Goal: Task Accomplishment & Management: Complete application form

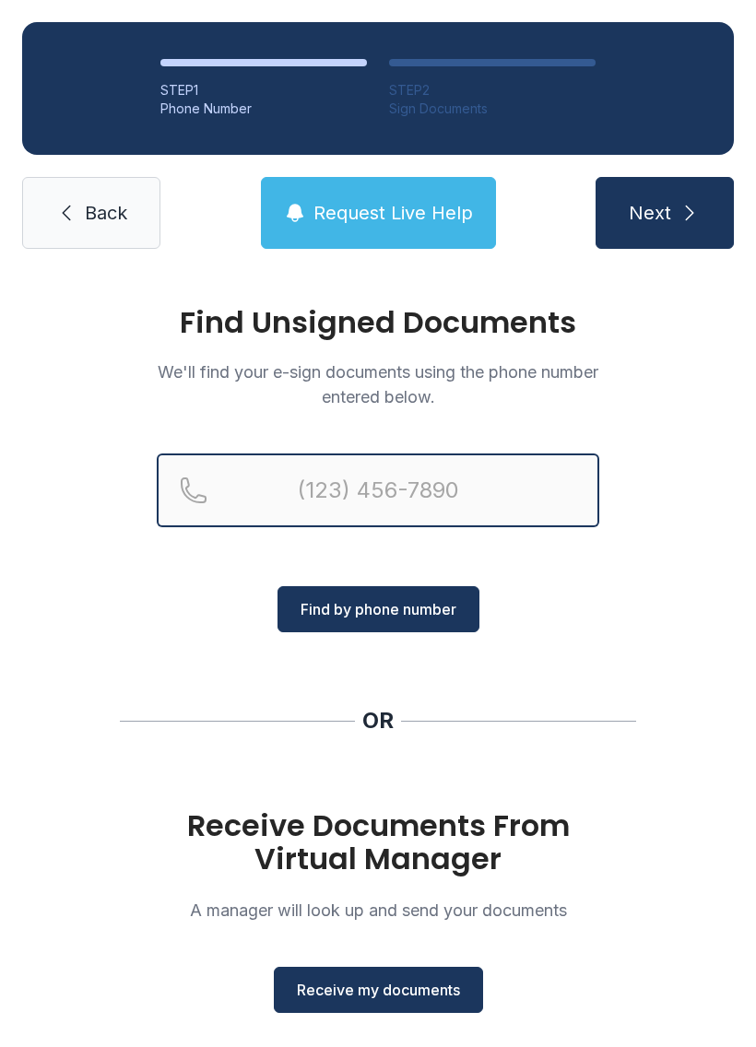
click at [430, 482] on input "Reservation phone number" at bounding box center [378, 490] width 442 height 74
type input "[PHONE_NUMBER]"
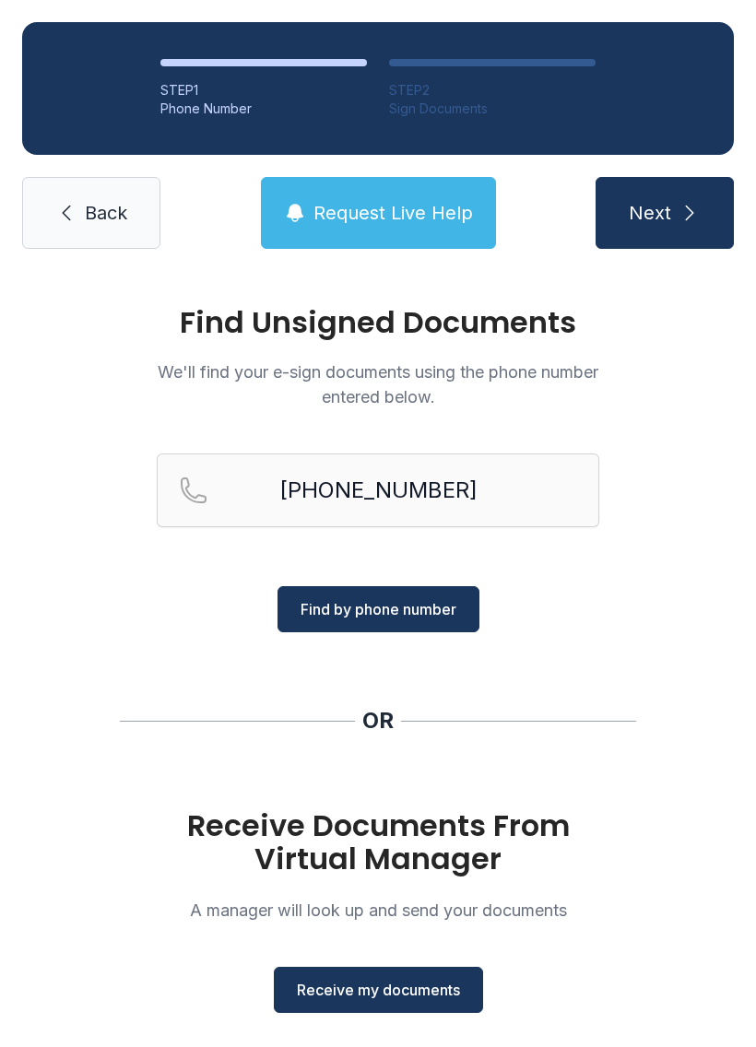
click at [403, 605] on span "Find by phone number" at bounding box center [378, 609] width 156 height 22
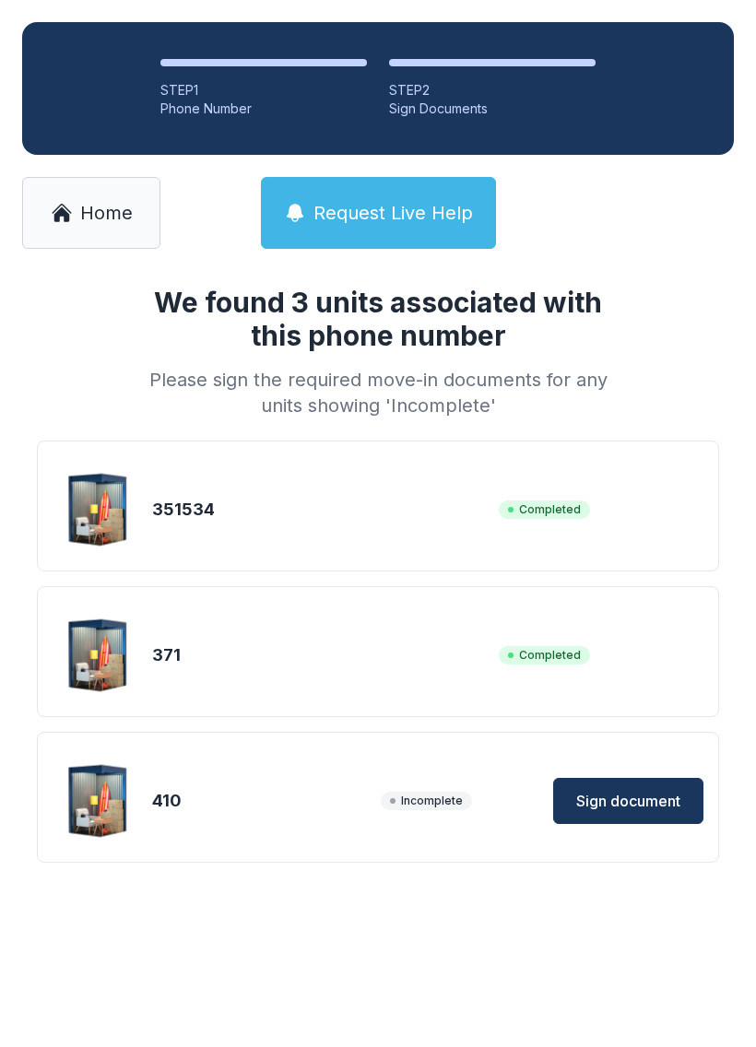
click at [616, 797] on span "Sign document" at bounding box center [628, 801] width 104 height 22
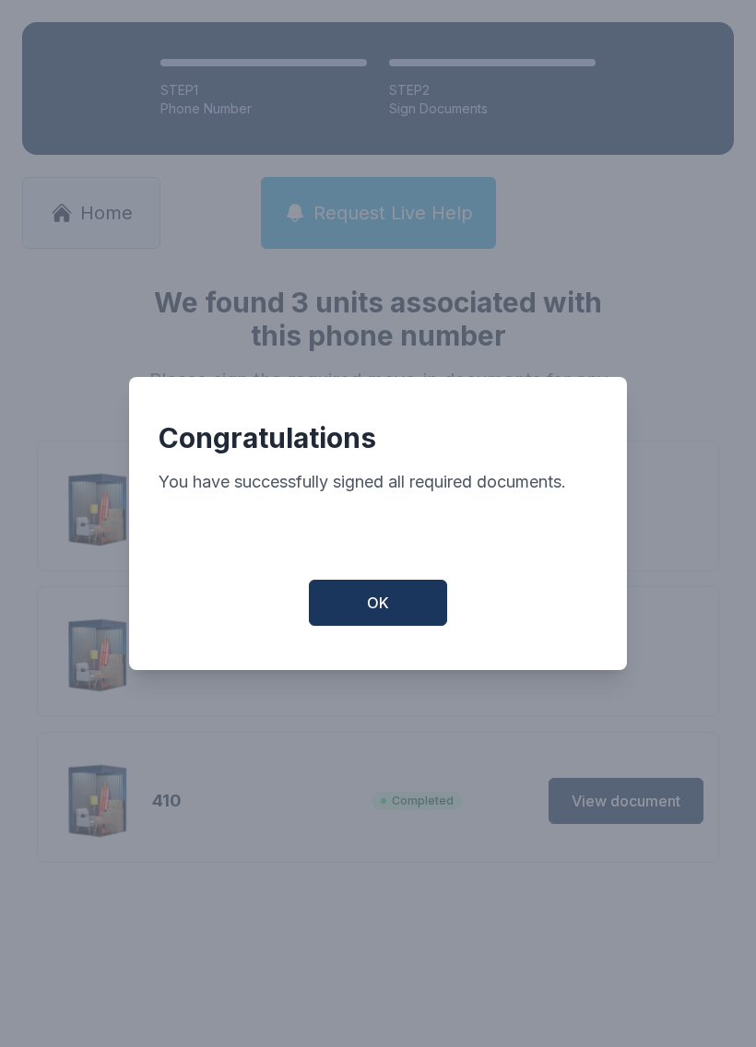
click at [384, 603] on span "OK" at bounding box center [378, 603] width 22 height 22
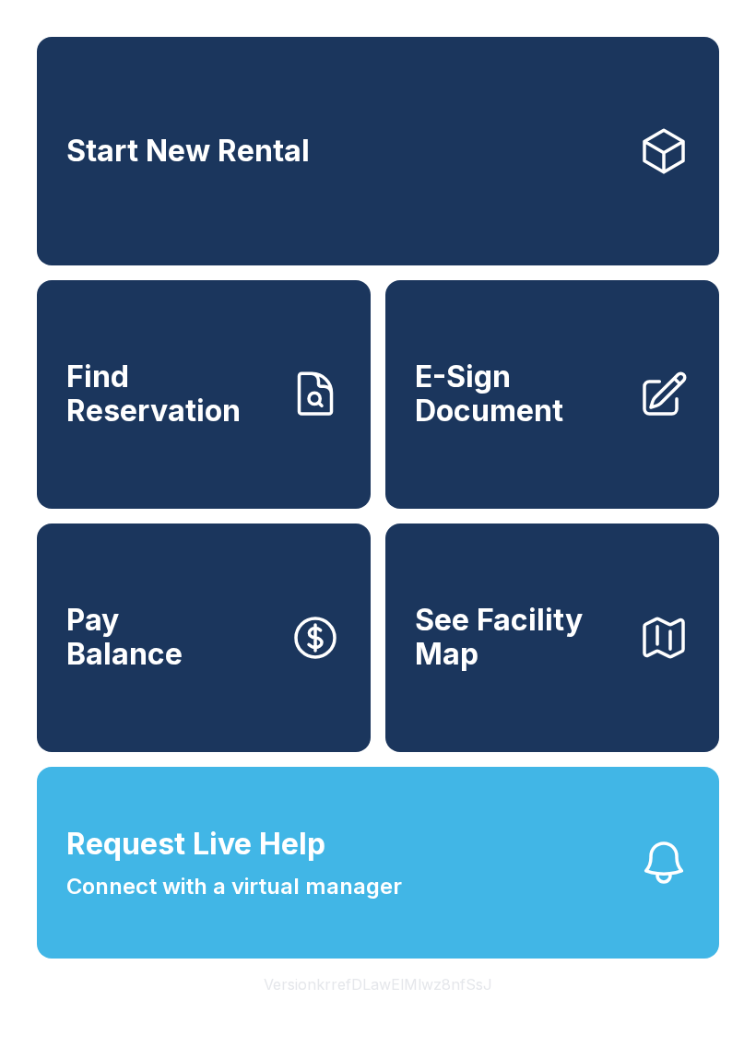
click at [491, 411] on span "E-Sign Document" at bounding box center [519, 393] width 208 height 67
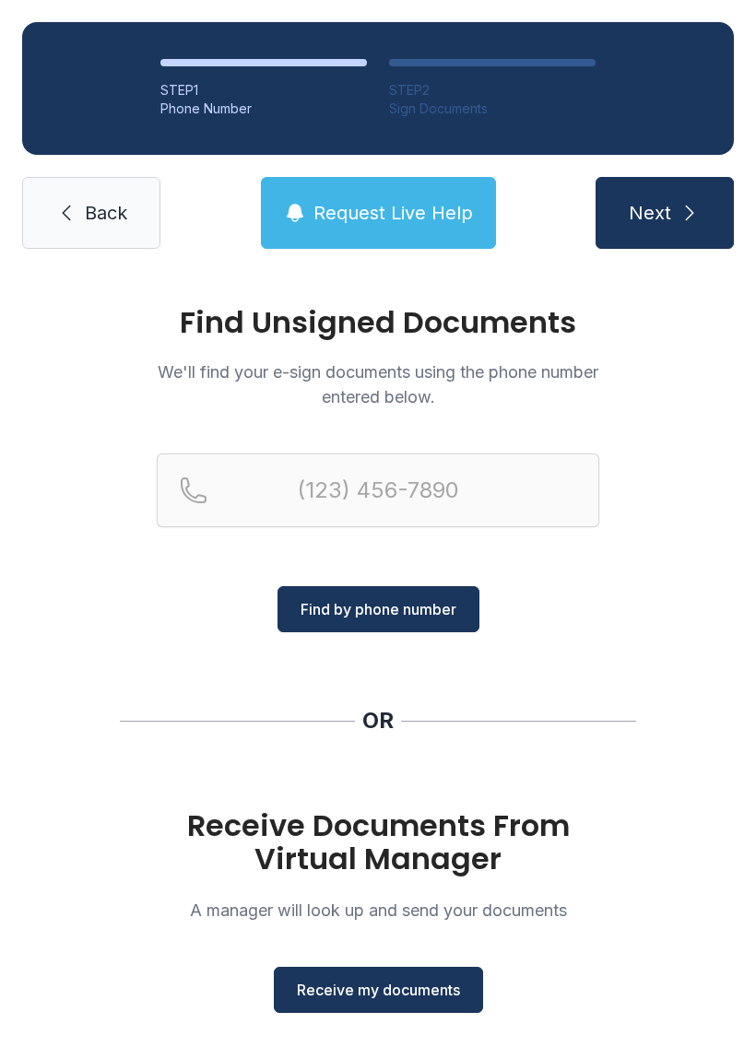
click at [399, 999] on span "Receive my documents" at bounding box center [378, 989] width 163 height 22
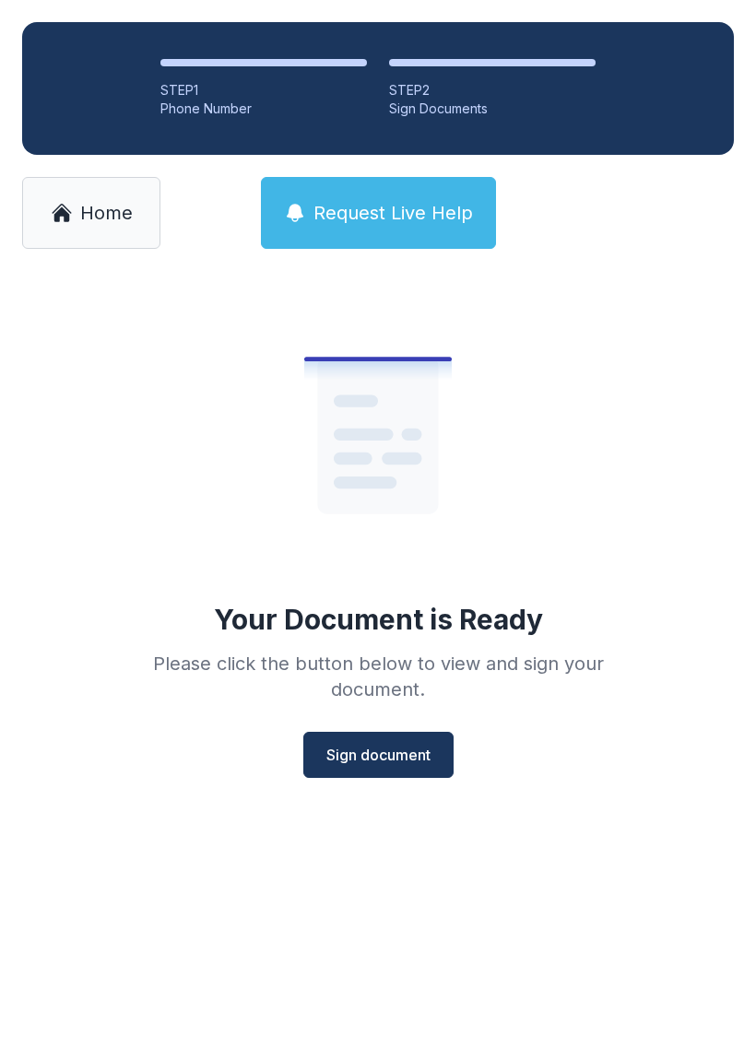
click at [388, 761] on span "Sign document" at bounding box center [378, 755] width 104 height 22
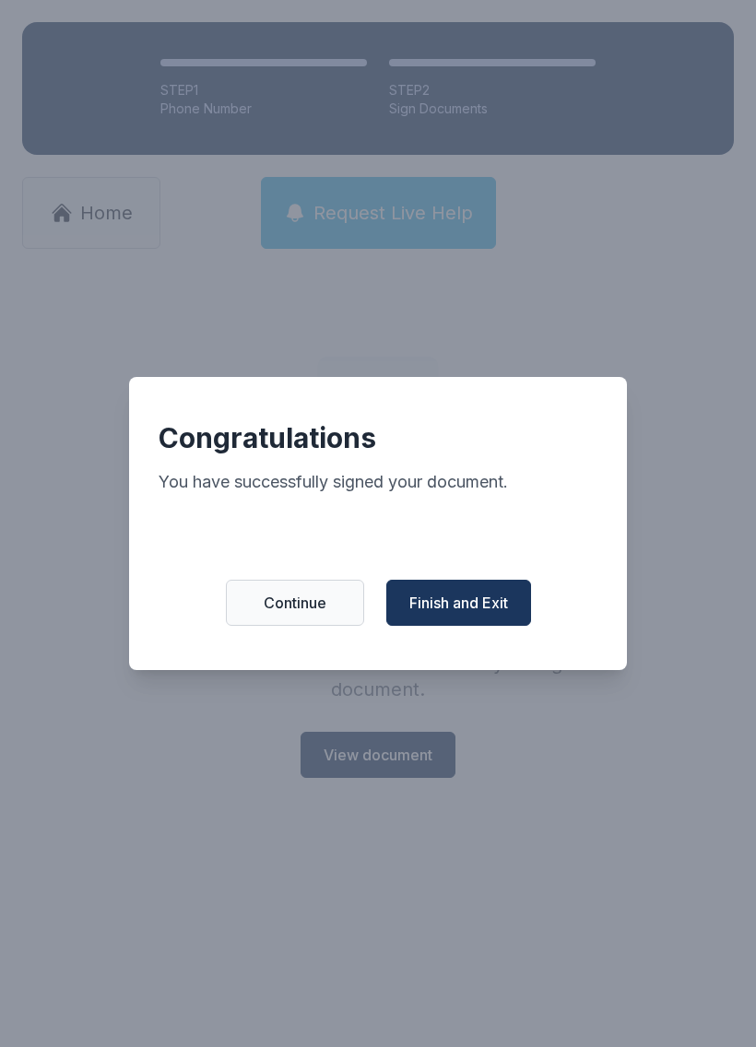
click at [451, 614] on span "Finish and Exit" at bounding box center [458, 603] width 99 height 22
